Goal: Task Accomplishment & Management: Manage account settings

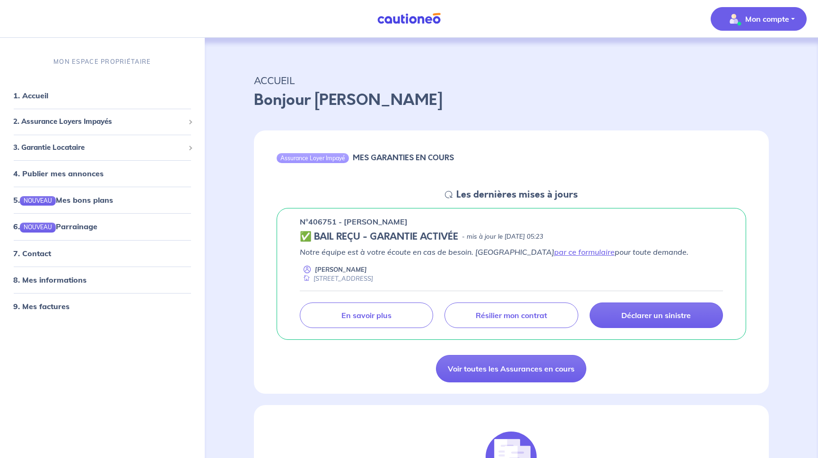
click at [792, 18] on button "Mon compte" at bounding box center [759, 19] width 96 height 24
click at [761, 60] on link "Mes informations" at bounding box center [749, 58] width 76 height 15
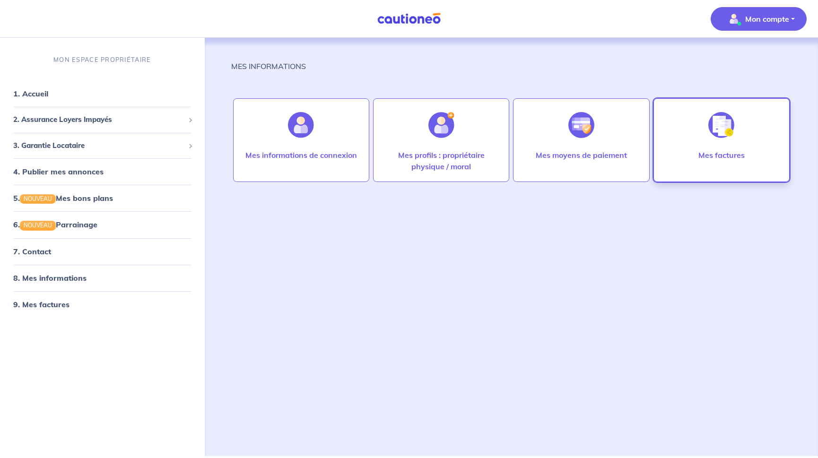
click at [718, 147] on div at bounding box center [721, 125] width 41 height 49
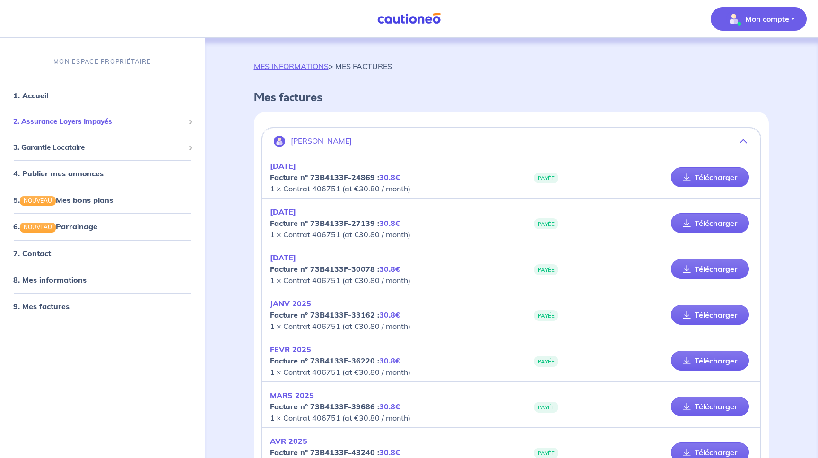
click at [191, 120] on div "2. Assurance Loyers Impayés" at bounding box center [102, 122] width 197 height 18
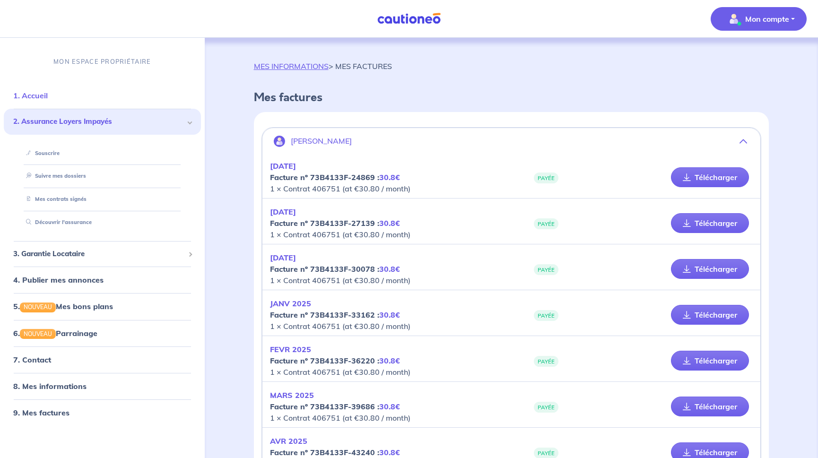
click at [38, 94] on link "1. Accueil" at bounding box center [30, 95] width 35 height 9
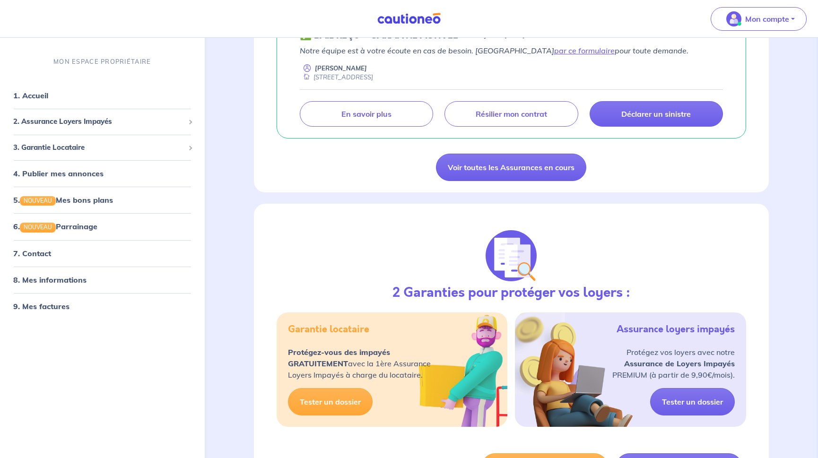
scroll to position [177, 0]
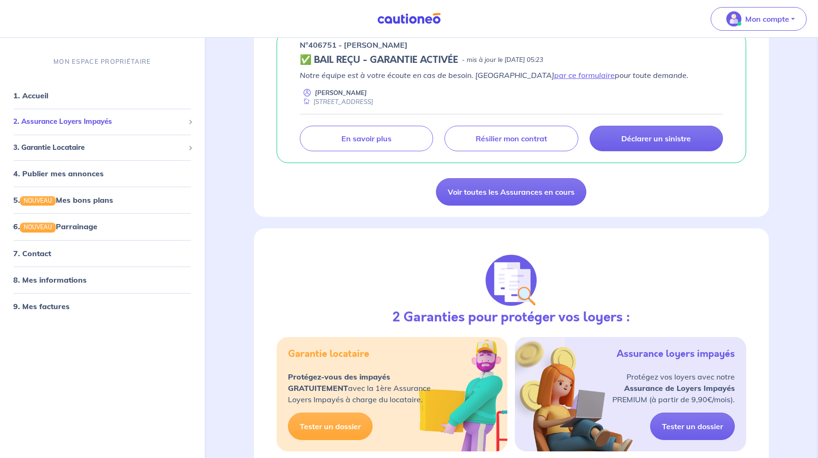
click at [186, 123] on div "2. Assurance Loyers Impayés" at bounding box center [102, 122] width 197 height 18
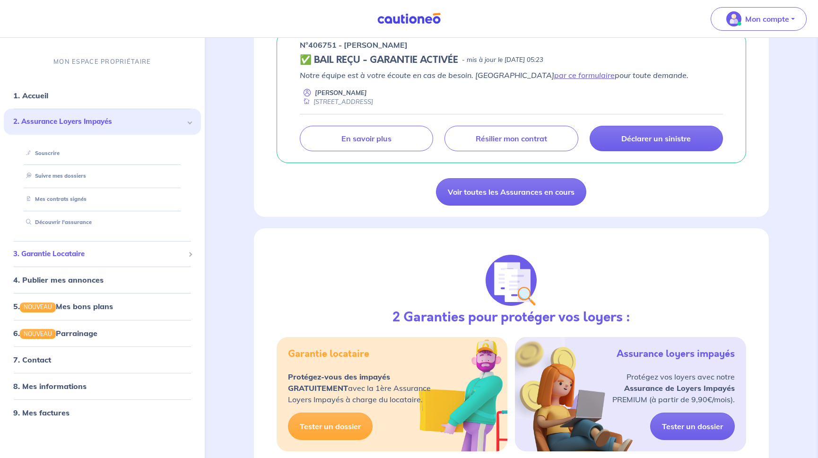
click at [185, 255] on div "3. Garantie Locataire" at bounding box center [102, 254] width 197 height 18
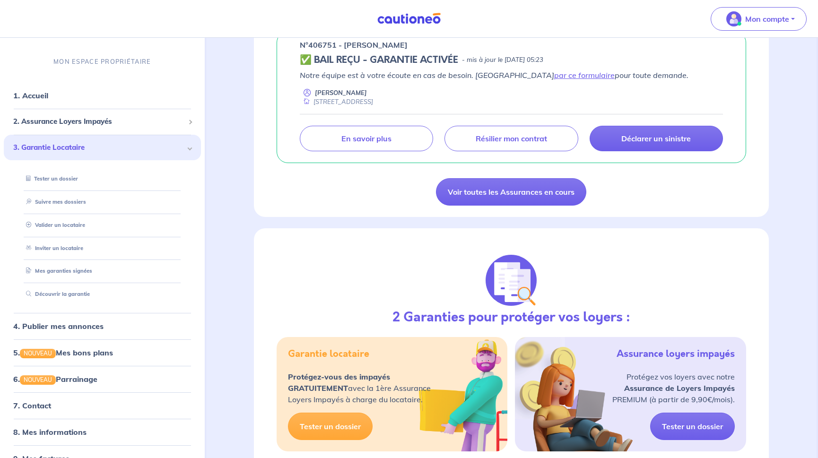
click at [190, 148] on span at bounding box center [189, 148] width 5 height 5
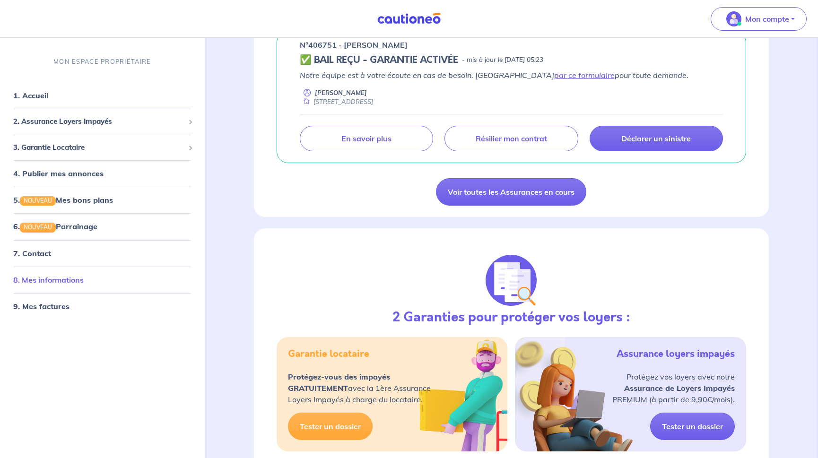
click at [64, 280] on link "8. Mes informations" at bounding box center [48, 279] width 70 height 9
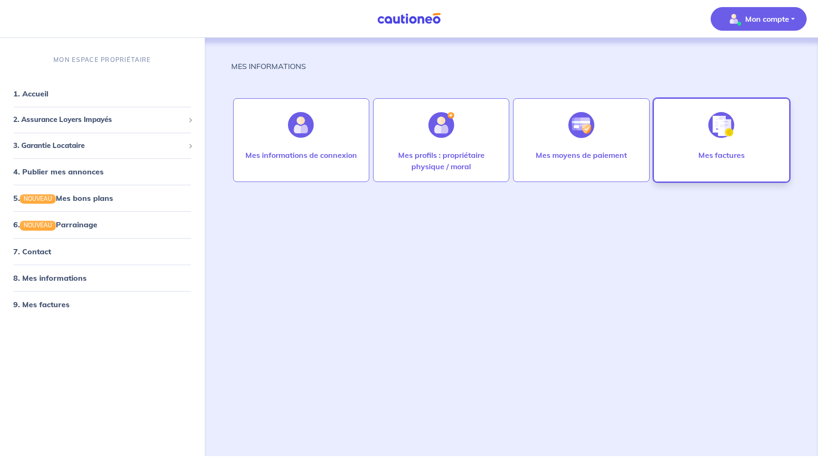
click at [709, 143] on div at bounding box center [721, 125] width 41 height 49
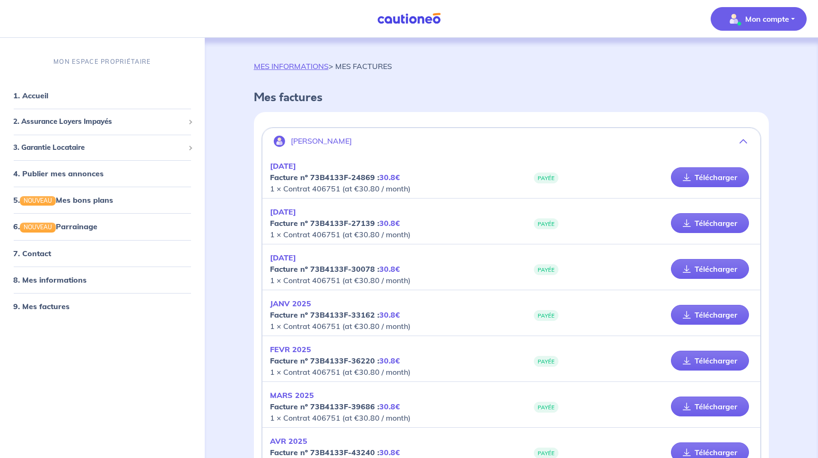
scroll to position [299, 0]
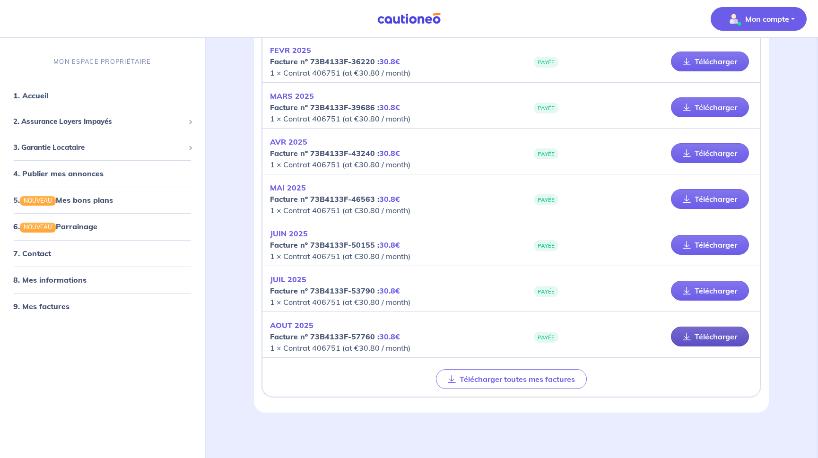
click at [699, 334] on link "Télécharger" at bounding box center [710, 337] width 78 height 20
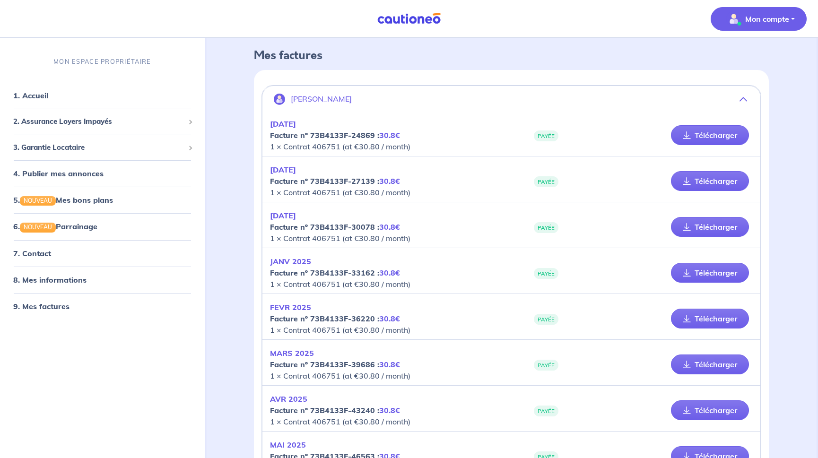
scroll to position [0, 0]
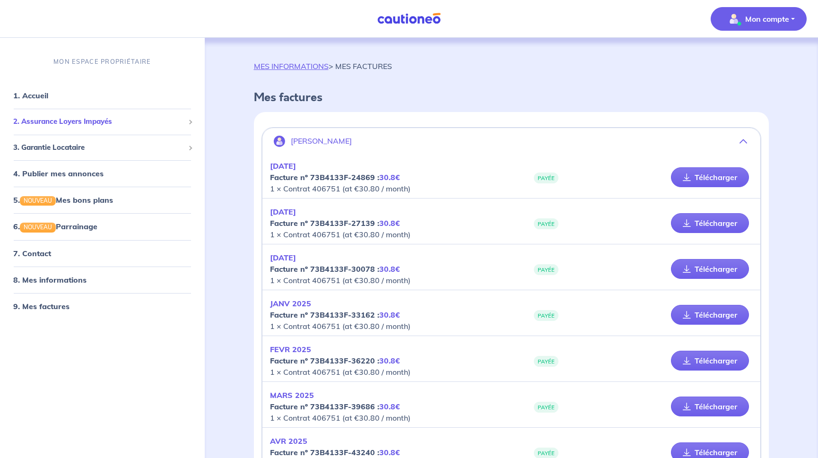
click at [189, 123] on span at bounding box center [189, 122] width 5 height 5
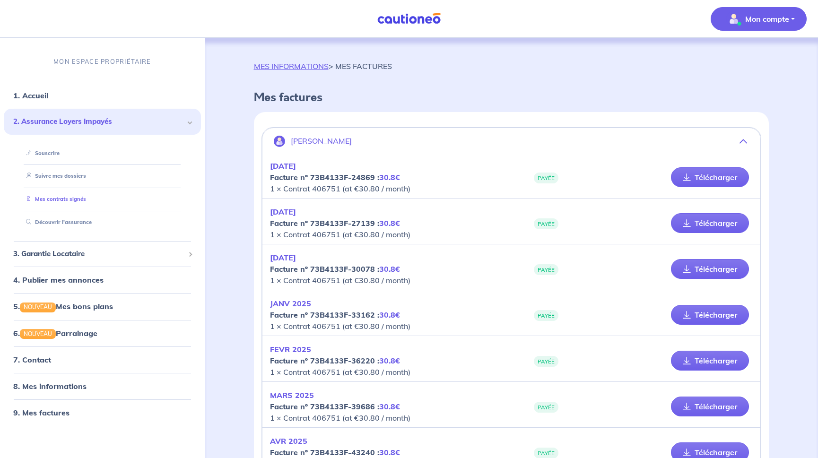
click at [74, 200] on link "Mes contrats signés" at bounding box center [54, 199] width 64 height 7
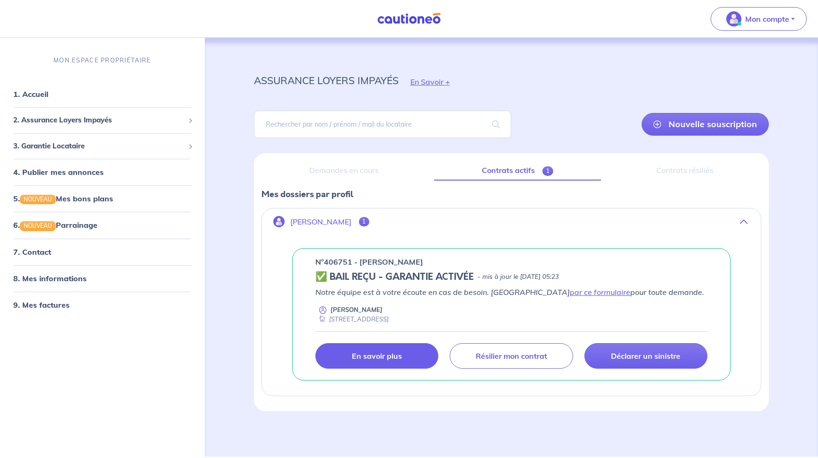
click at [384, 355] on p "En savoir plus" at bounding box center [377, 355] width 50 height 9
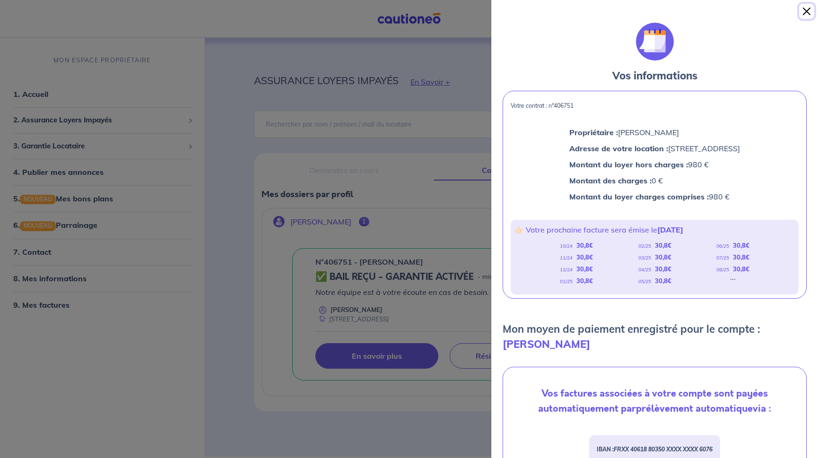
click at [810, 9] on button "Close" at bounding box center [806, 11] width 15 height 15
